Goal: Task Accomplishment & Management: Manage account settings

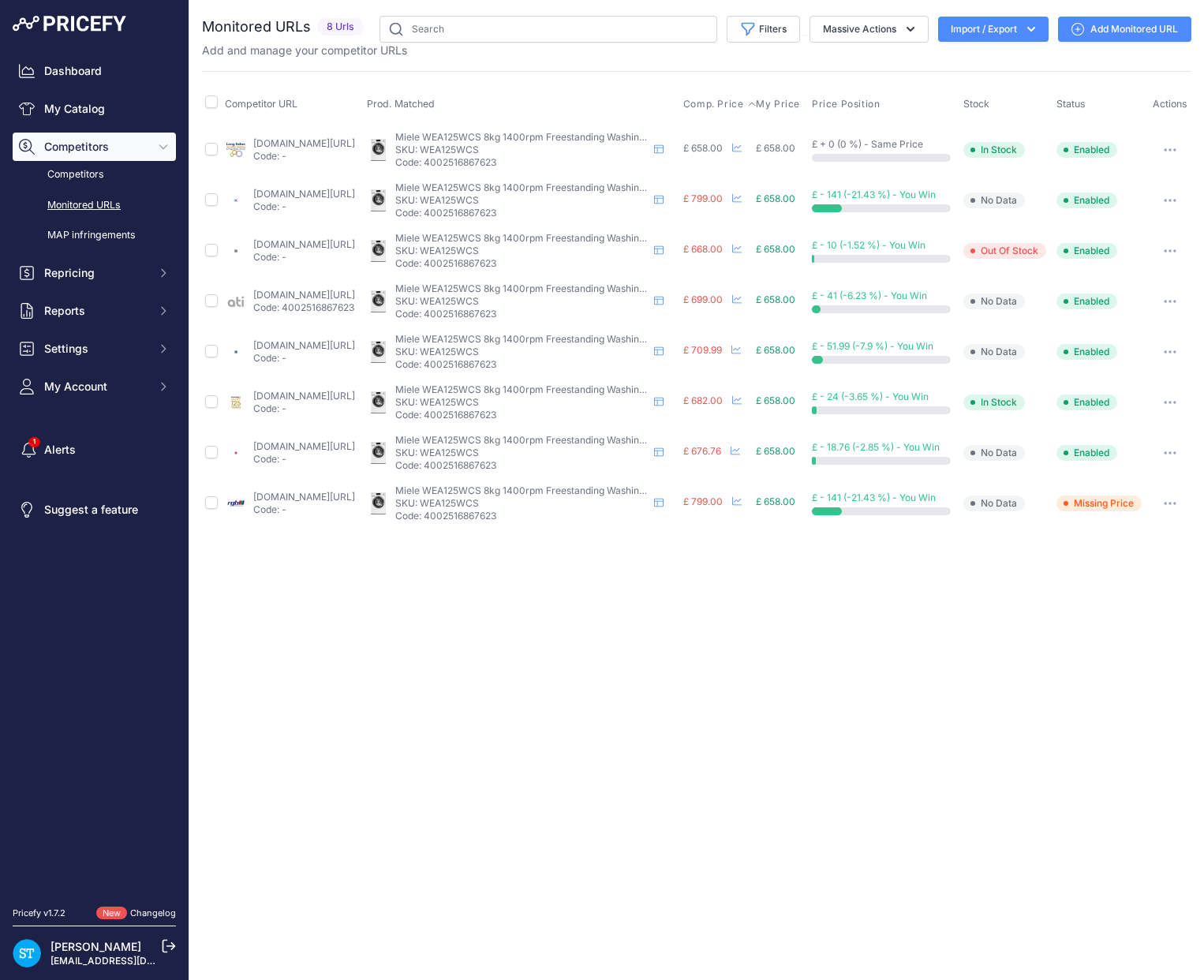
click at [717, 98] on span "Comp. Price" at bounding box center [713, 104] width 61 height 13
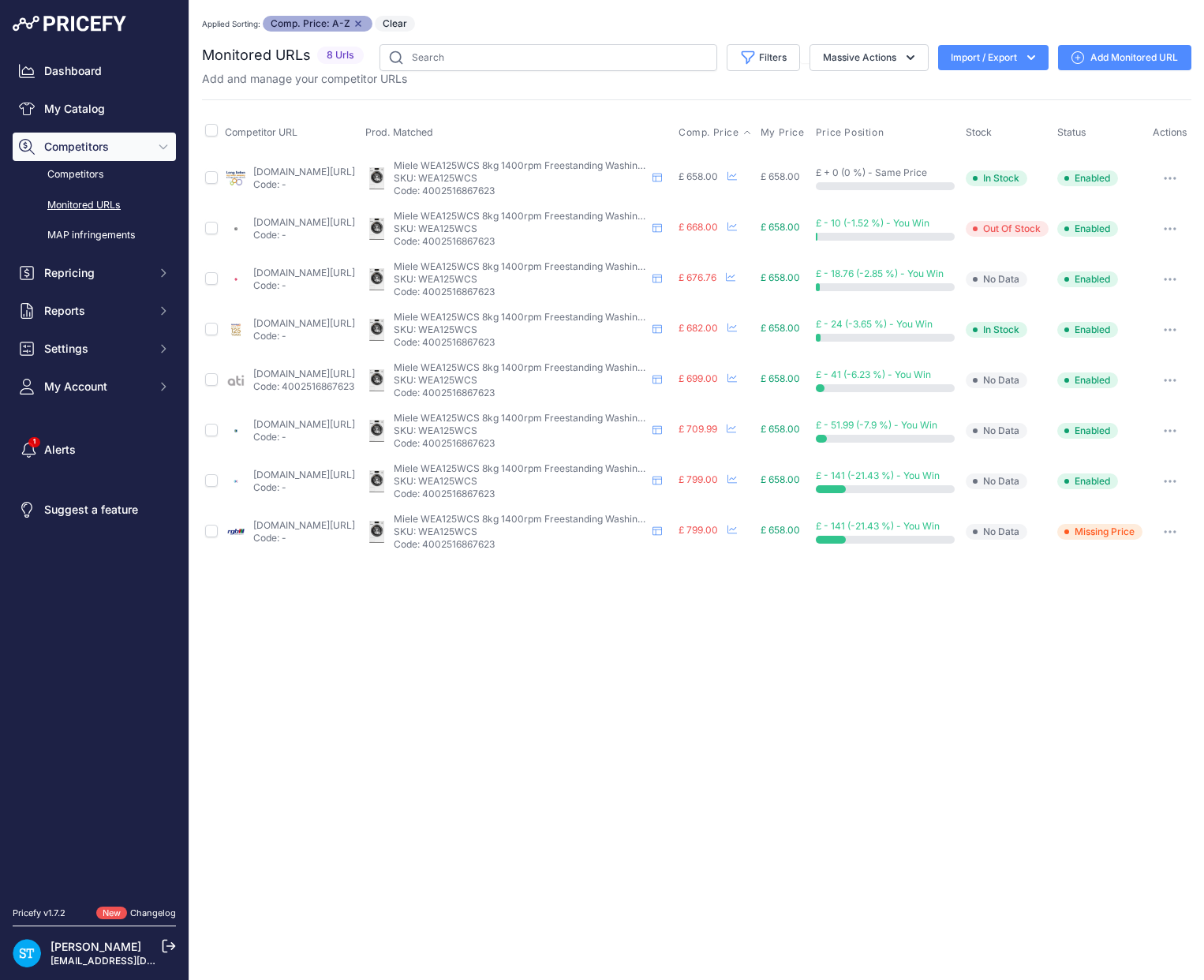
click at [501, 182] on p "SKU: WEA125WCS" at bounding box center [520, 178] width 253 height 13
copy p "WEA125WCS"
click at [286, 176] on link "[DOMAIN_NAME][URL]" at bounding box center [304, 172] width 102 height 12
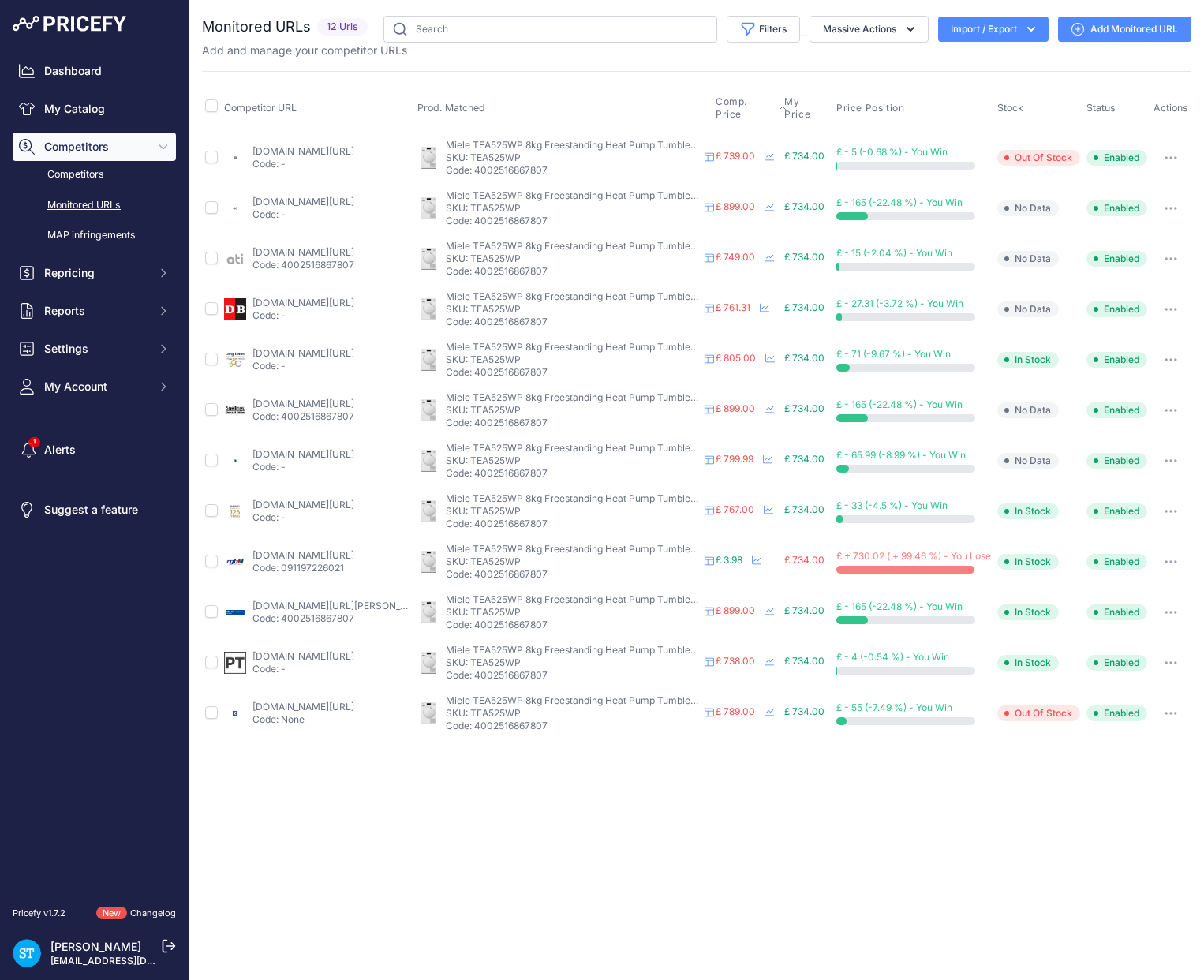
click at [722, 101] on span "Comp. Price" at bounding box center [745, 108] width 59 height 25
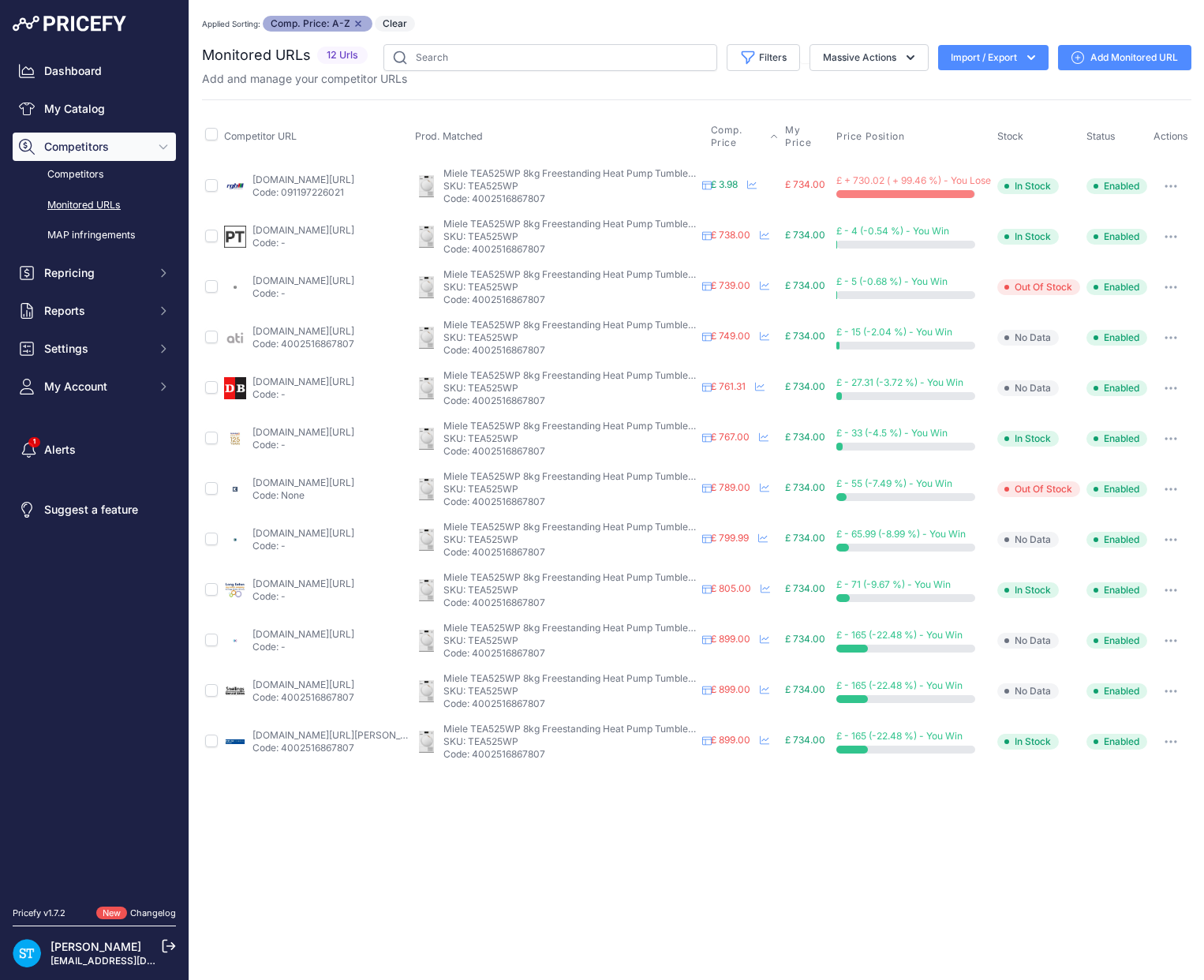
click at [1178, 183] on button "button" at bounding box center [1170, 186] width 31 height 22
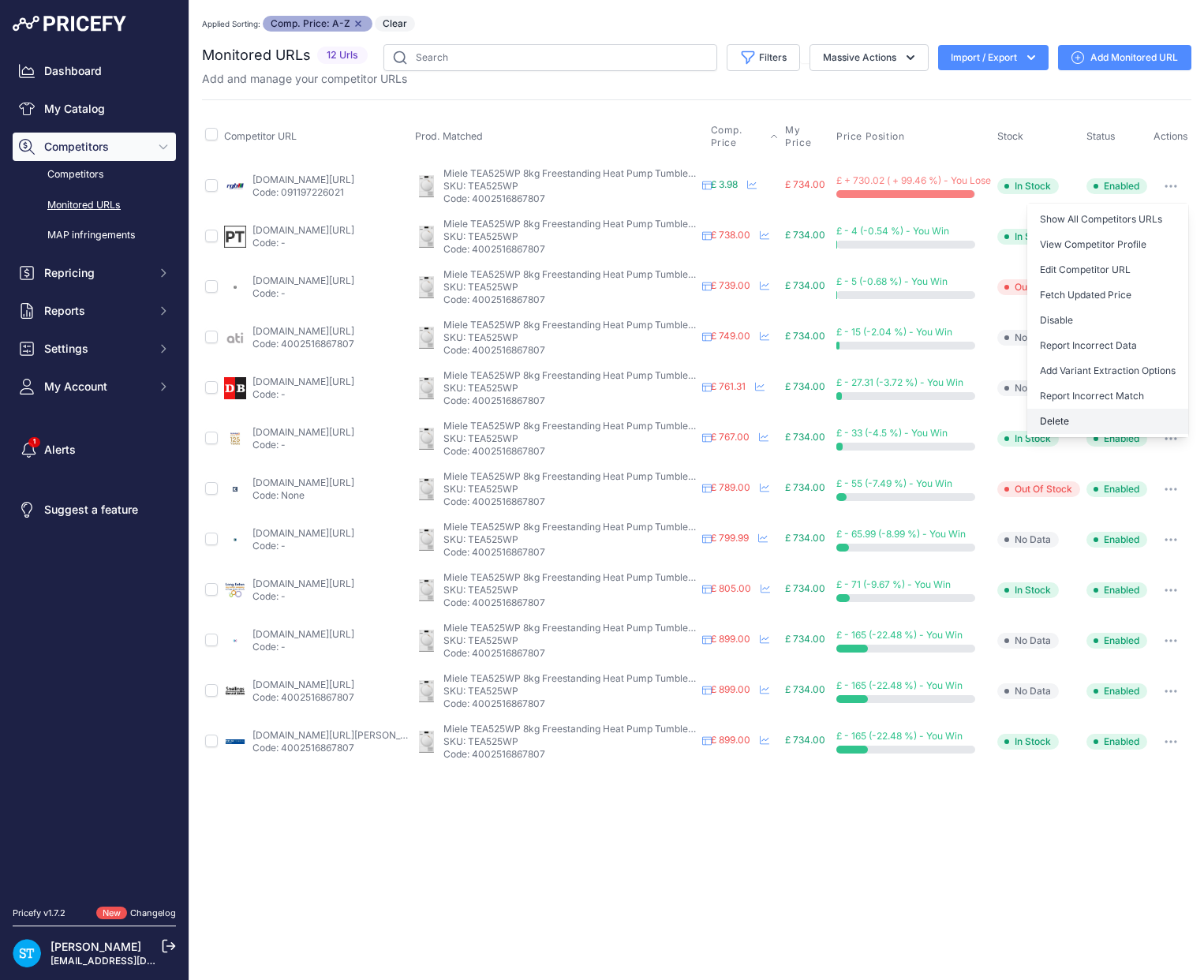
click at [1075, 418] on button "Delete" at bounding box center [1107, 421] width 161 height 25
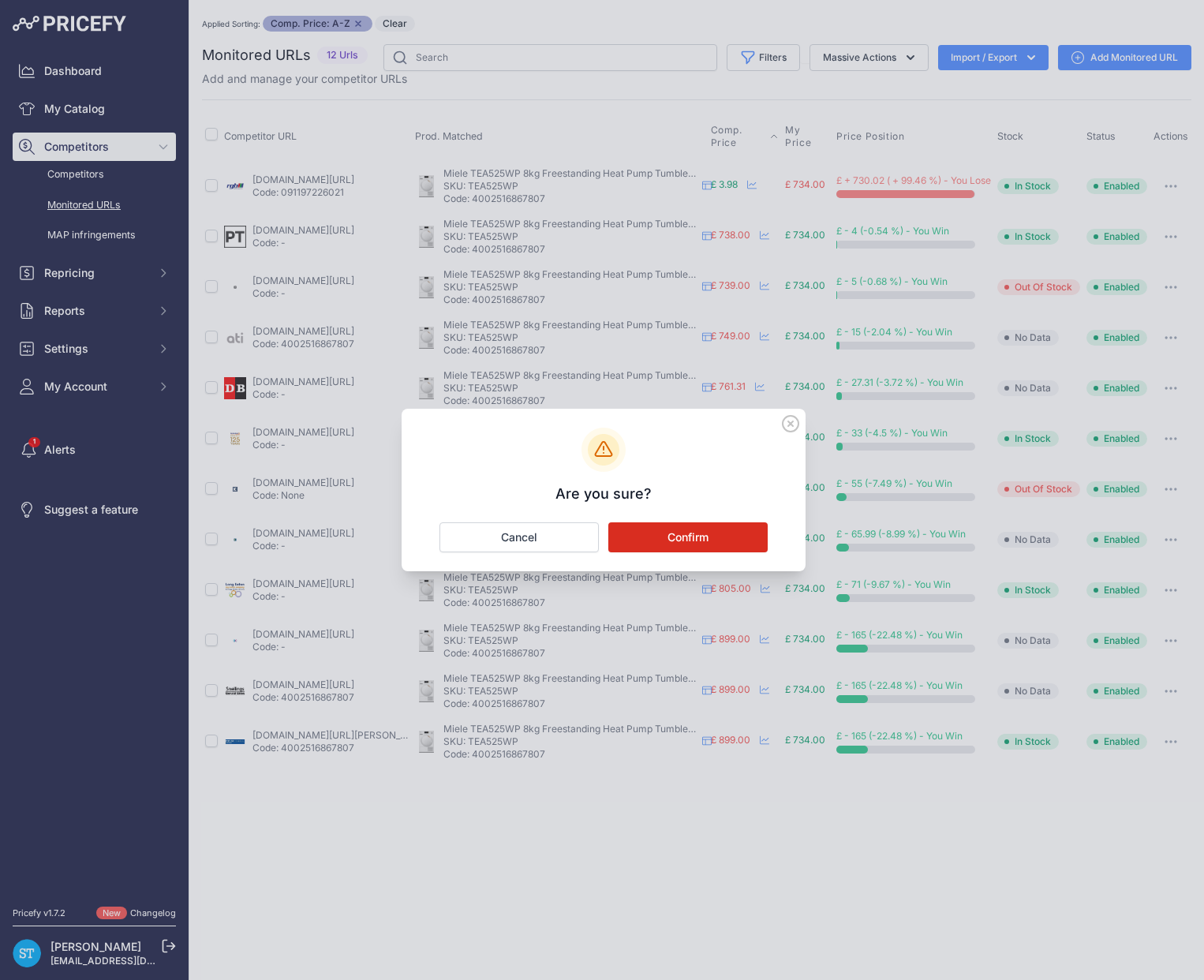
click at [682, 541] on button "Confirm" at bounding box center [687, 537] width 159 height 30
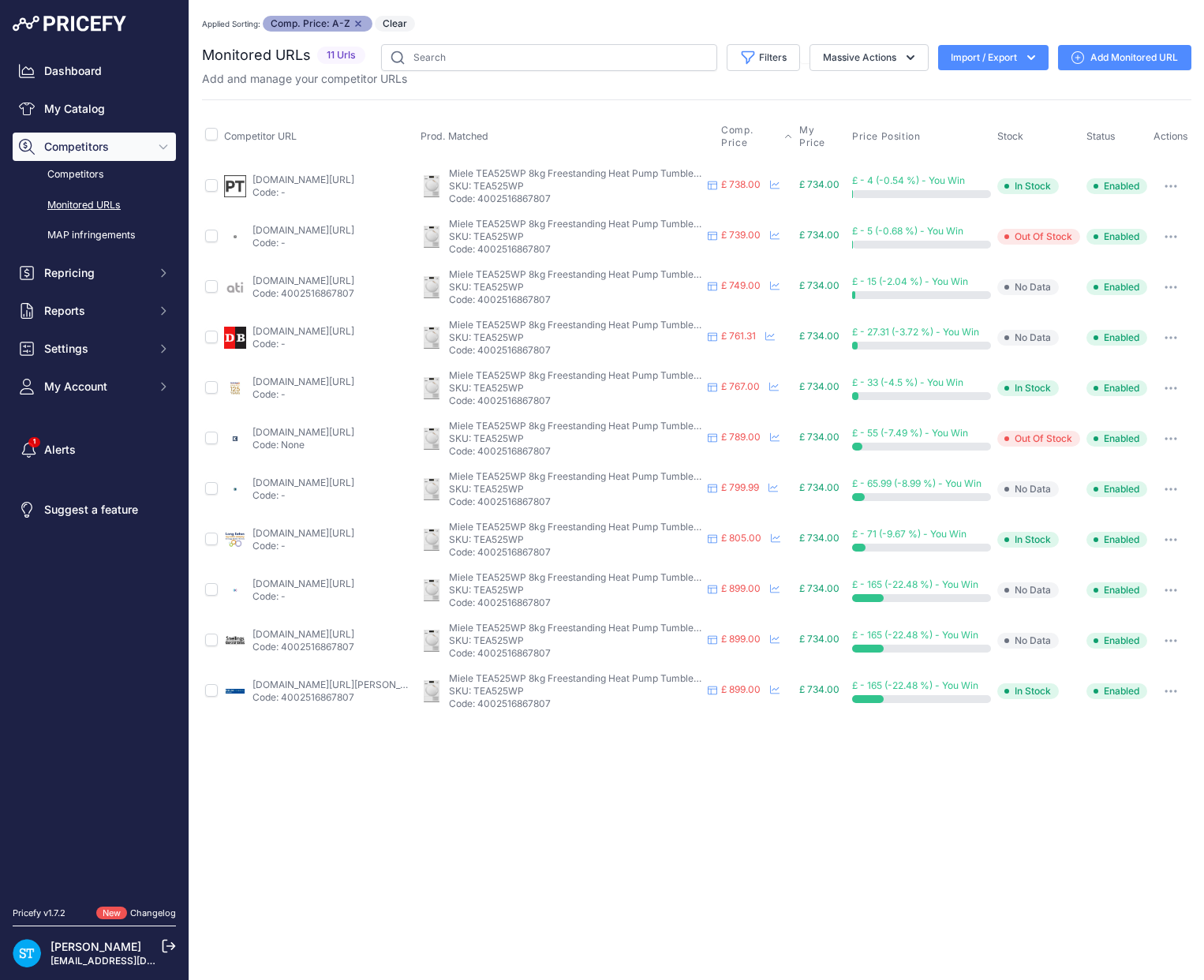
click at [894, 777] on div "Close You are not connected to the internet. Applied Sorting: Comp. Price: A-Z …" at bounding box center [696, 490] width 1015 height 980
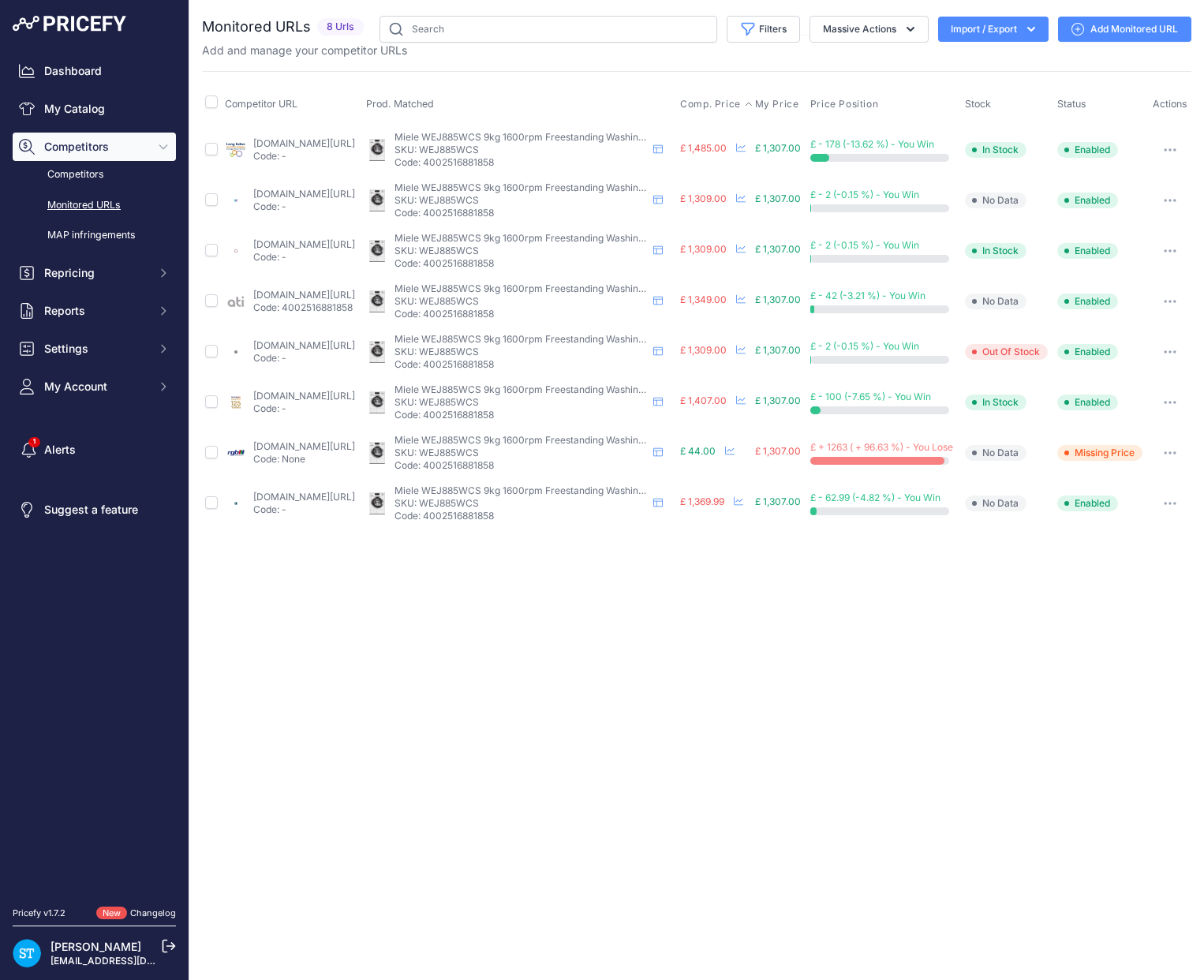
click at [720, 109] on span "Comp. Price" at bounding box center [711, 104] width 61 height 13
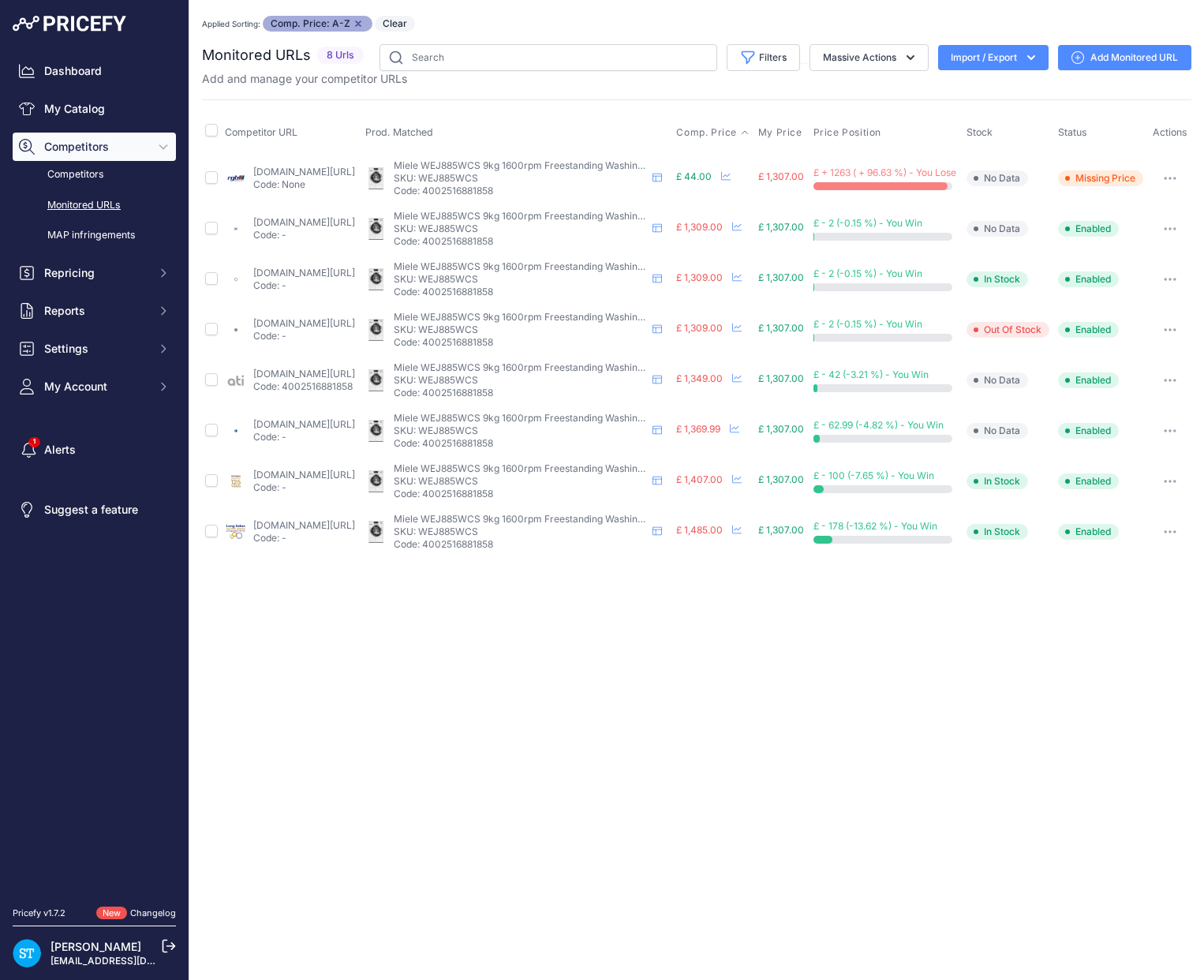
click at [1166, 179] on icon "button" at bounding box center [1166, 178] width 2 height 2
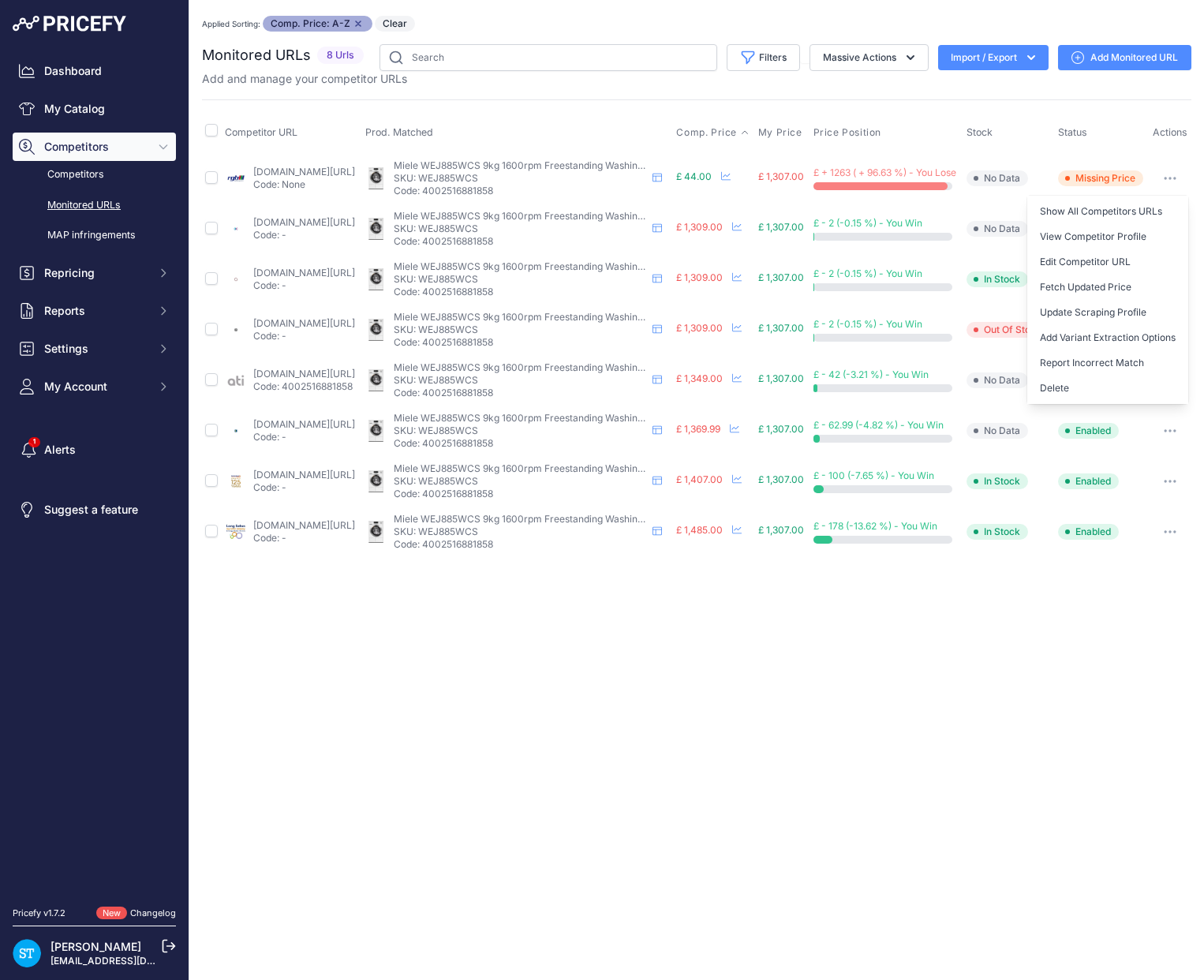
click at [1079, 393] on button "Delete" at bounding box center [1107, 388] width 161 height 25
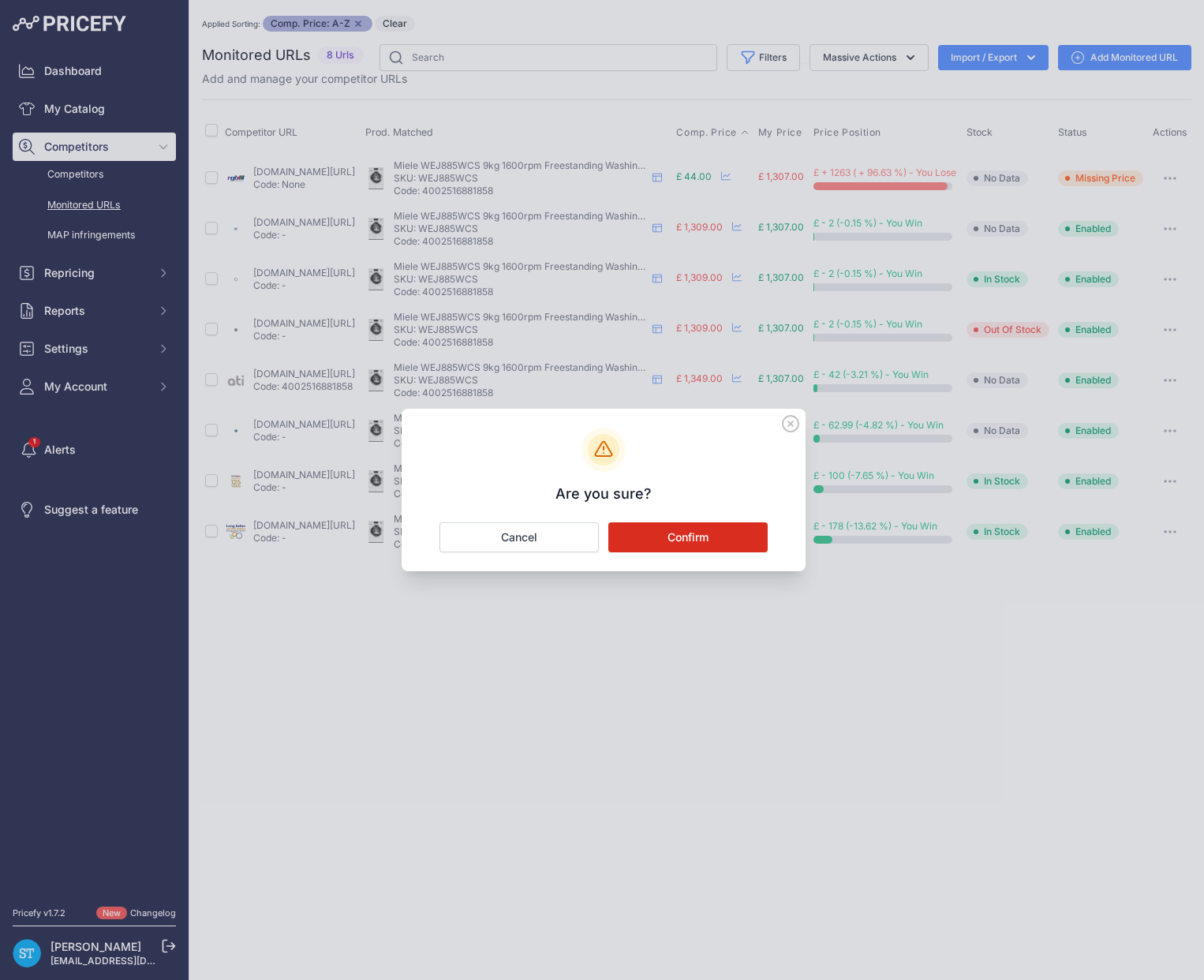
click at [736, 539] on button "Confirm" at bounding box center [687, 537] width 159 height 30
